Goal: Contribute content: Contribute content

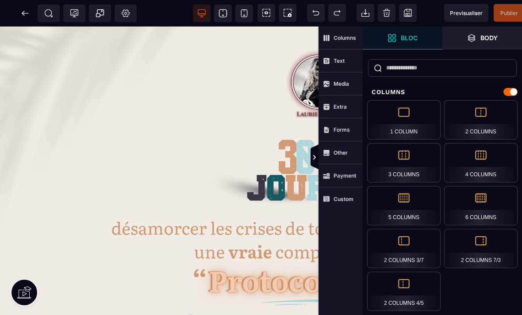
scroll to position [-1, 15]
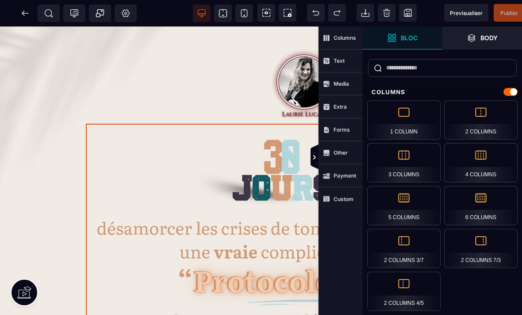
select select
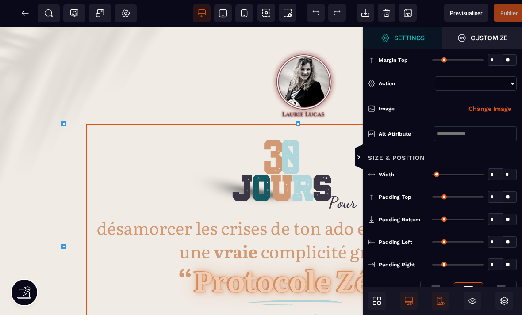
scroll to position [0, 21]
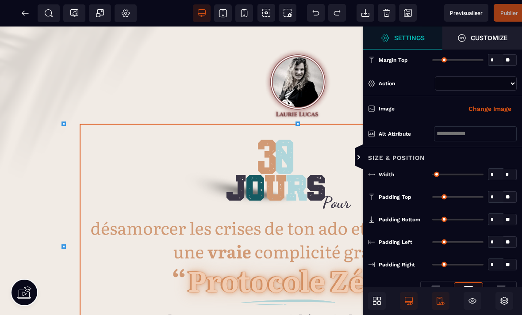
type input "*"
type input "**"
type input "*"
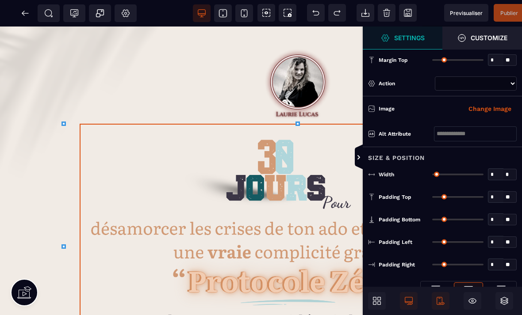
type input "*"
click at [366, 156] on span at bounding box center [367, 158] width 9 height 27
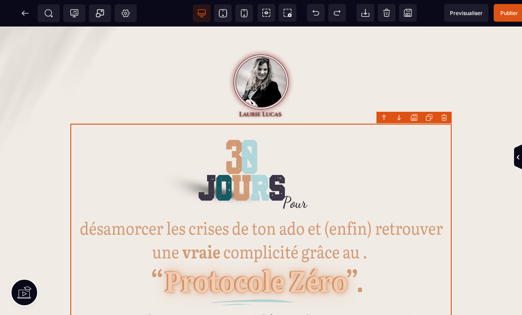
scroll to position [0, 0]
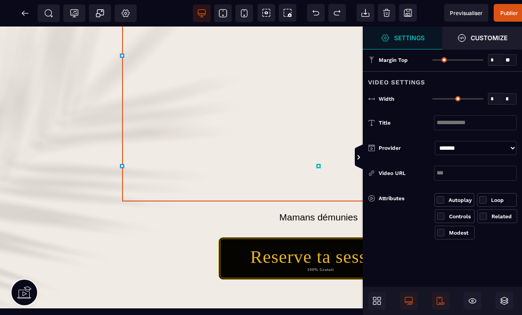
type input "*"
type input "***"
select select "**"
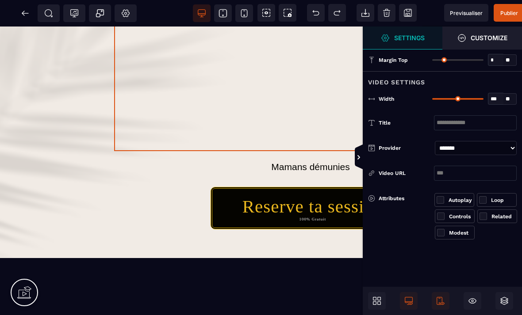
scroll to position [436, 8]
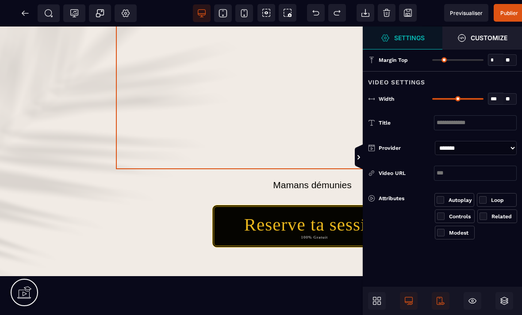
click at [363, 163] on span at bounding box center [367, 158] width 9 height 27
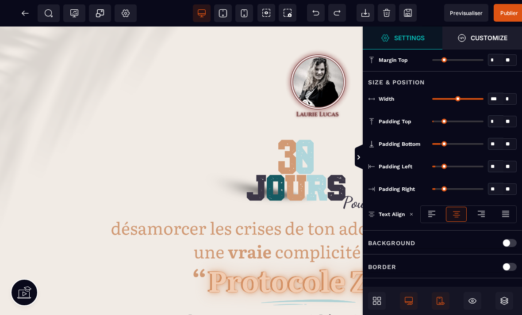
scroll to position [0, 0]
click at [362, 159] on icon at bounding box center [359, 157] width 8 height 7
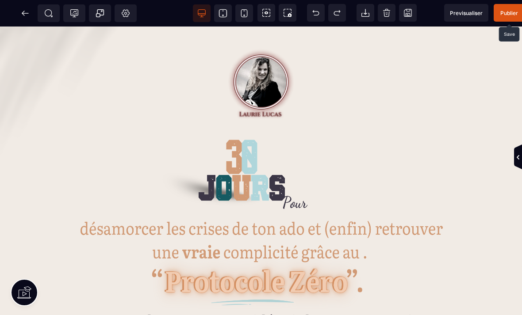
click at [510, 10] on span "Publier" at bounding box center [509, 13] width 18 height 7
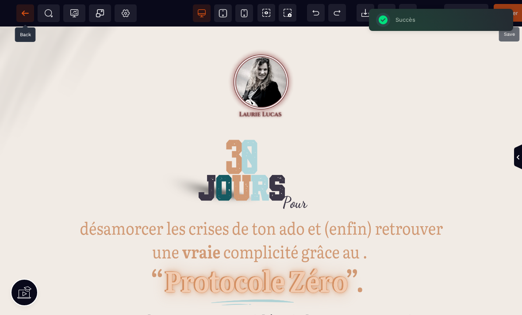
click at [22, 11] on icon at bounding box center [25, 13] width 9 height 9
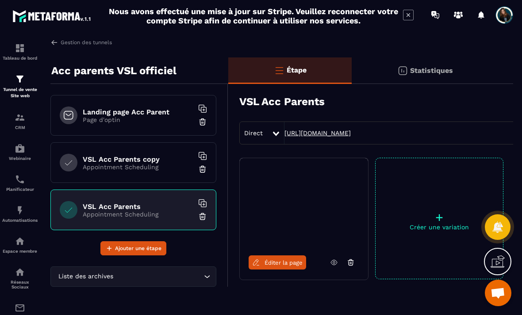
click at [351, 133] on link "[URL][DOMAIN_NAME]" at bounding box center [317, 133] width 66 height 7
click at [141, 109] on h6 "Landing page Acc Parent" at bounding box center [138, 112] width 111 height 8
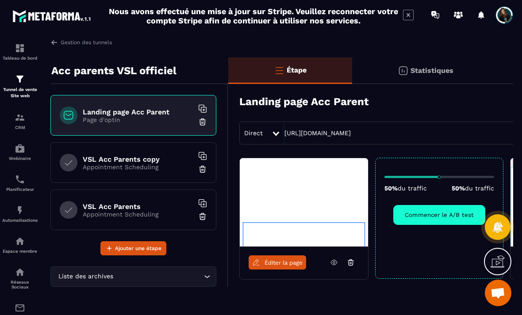
click at [282, 264] on span "Éditer la page" at bounding box center [284, 263] width 38 height 7
